Goal: Task Accomplishment & Management: Manage account settings

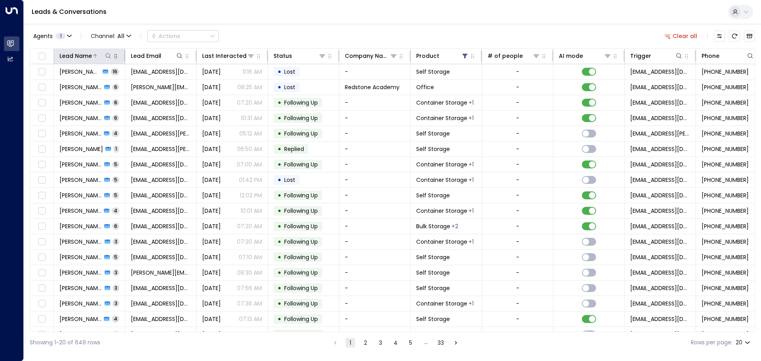
click at [109, 57] on icon at bounding box center [107, 55] width 5 height 5
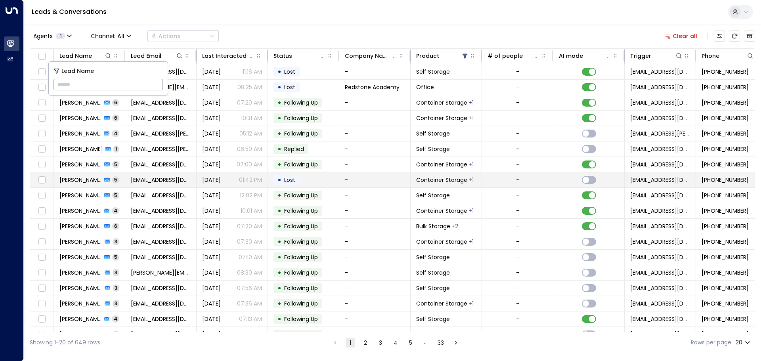
type input "**********"
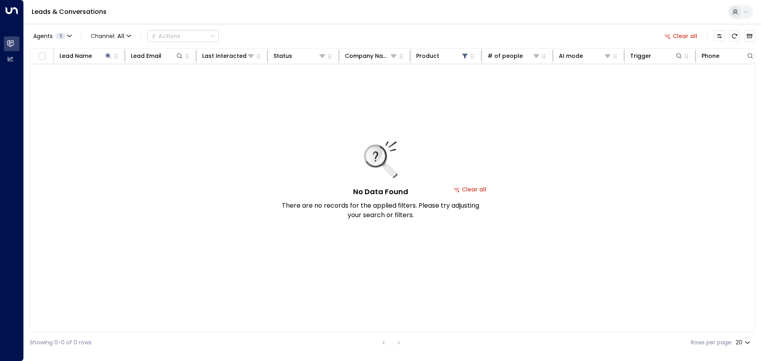
click at [484, 189] on button "Clear all" at bounding box center [470, 189] width 40 height 11
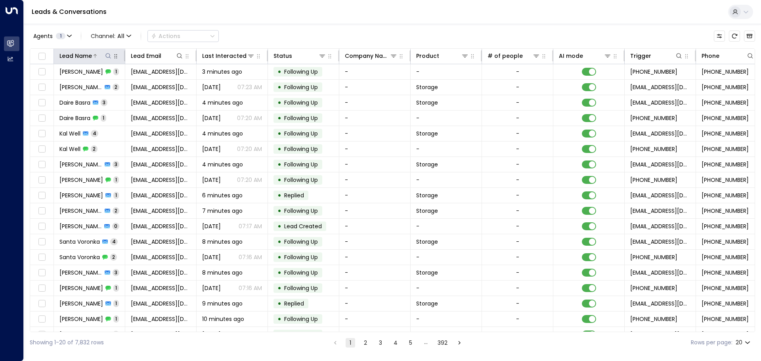
click at [109, 56] on icon at bounding box center [108, 56] width 6 height 6
type input "**********"
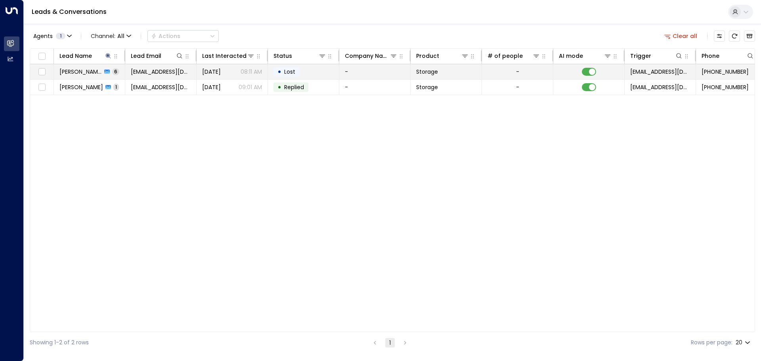
click at [209, 70] on span "[DATE]" at bounding box center [211, 72] width 19 height 8
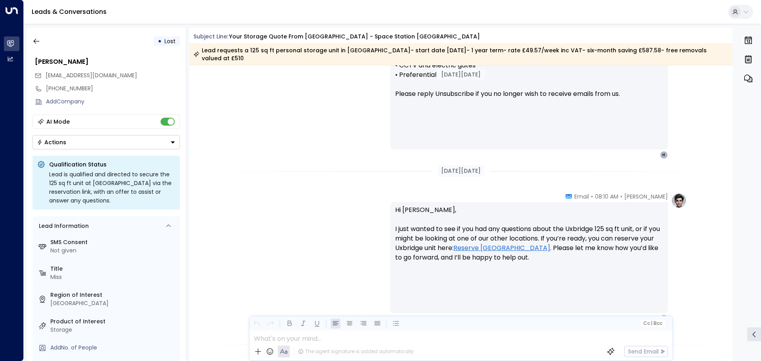
scroll to position [669, 0]
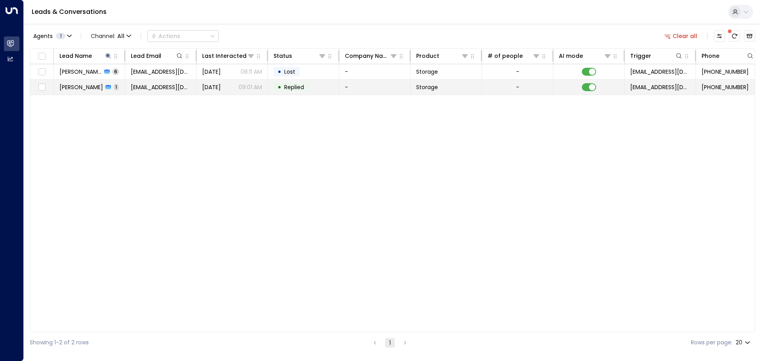
click at [96, 88] on span "[PERSON_NAME]" at bounding box center [81, 87] width 44 height 8
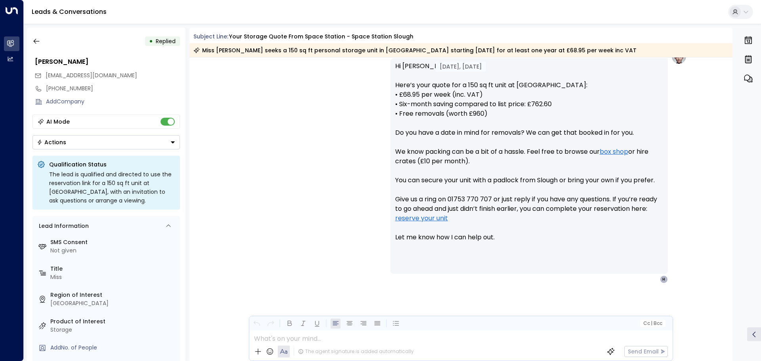
scroll to position [289, 0]
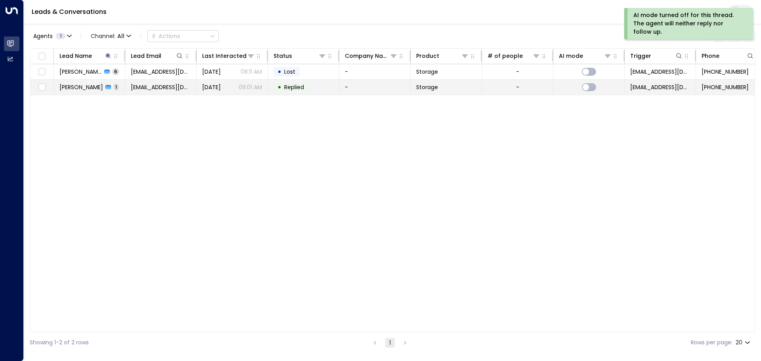
click at [281, 87] on span "Replied" at bounding box center [293, 87] width 25 height 8
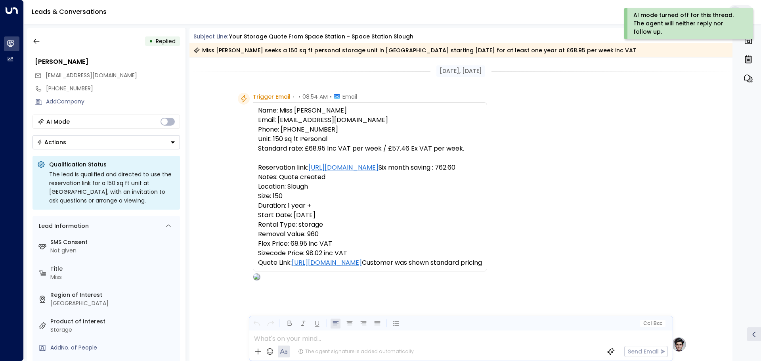
scroll to position [289, 0]
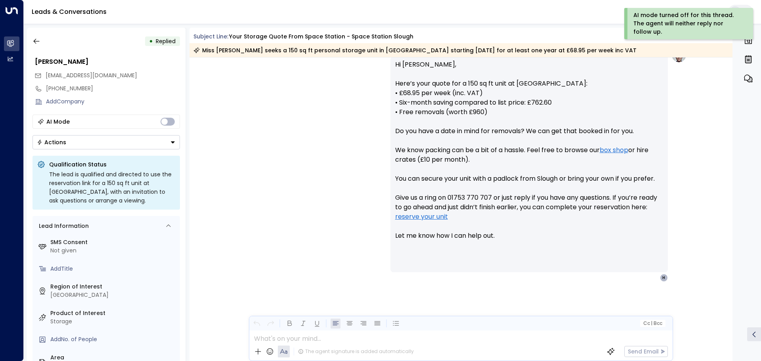
click at [170, 141] on icon "Button group with a nested menu" at bounding box center [173, 143] width 6 height 6
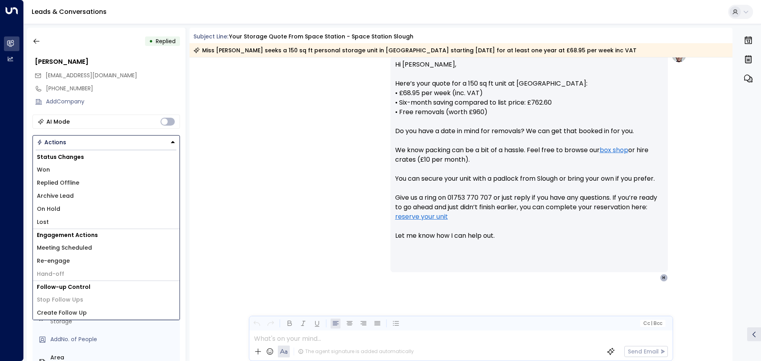
click at [46, 220] on span "Lost" at bounding box center [43, 222] width 12 height 8
